Goal: Navigation & Orientation: Find specific page/section

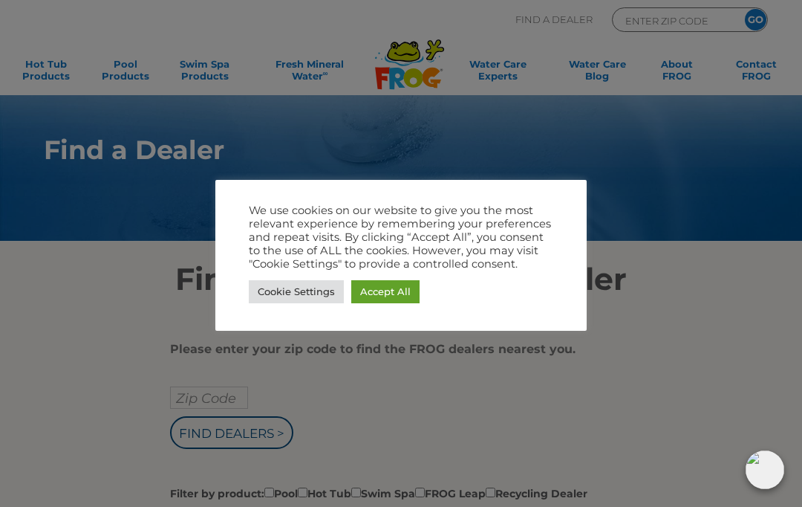
click at [408, 289] on link "Accept All" at bounding box center [385, 291] width 68 height 23
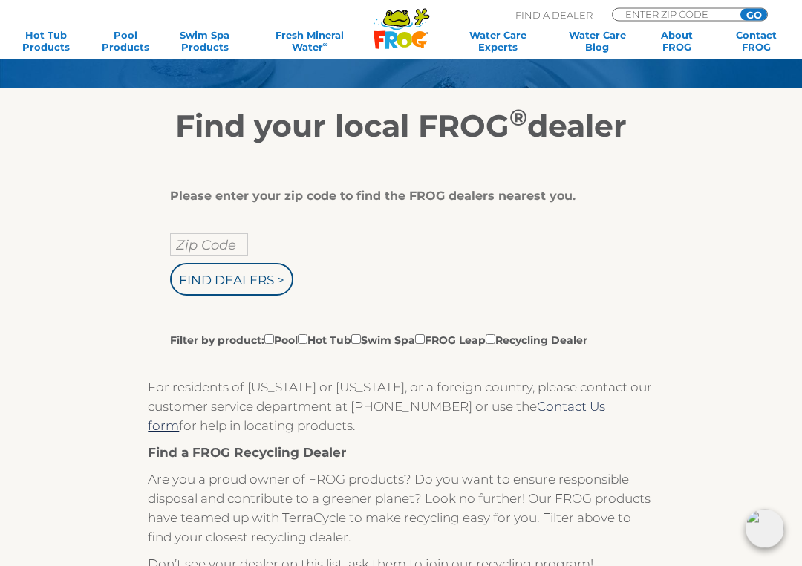
scroll to position [153, 0]
click at [195, 241] on input "Zip Code" at bounding box center [209, 244] width 78 height 22
type input "Zip Code"
click at [236, 250] on input "text" at bounding box center [209, 244] width 78 height 22
type input "58504"
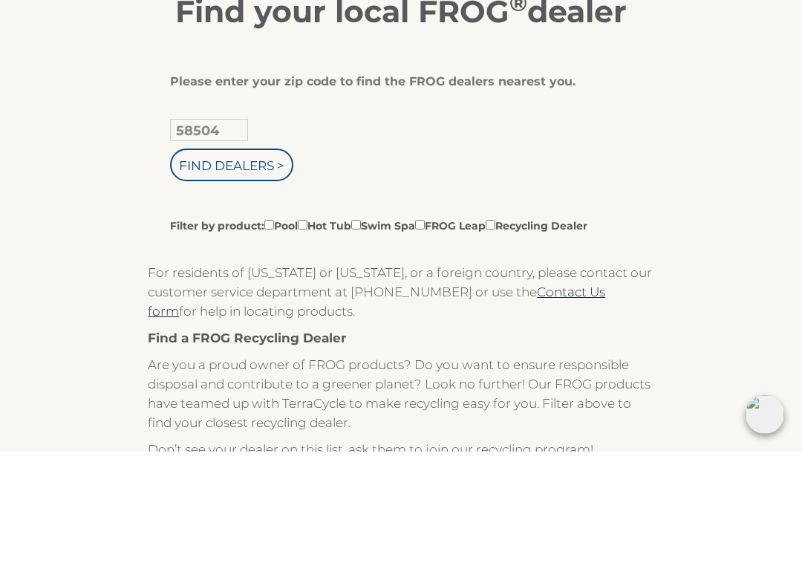
click at [269, 263] on input "Find Dealers >" at bounding box center [231, 279] width 123 height 33
